Goal: Find specific page/section: Find specific page/section

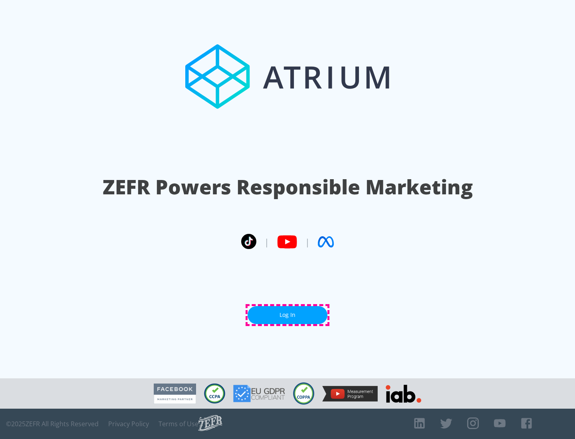
click at [287, 315] on link "Log In" at bounding box center [288, 315] width 80 height 18
